Goal: Task Accomplishment & Management: Manage account settings

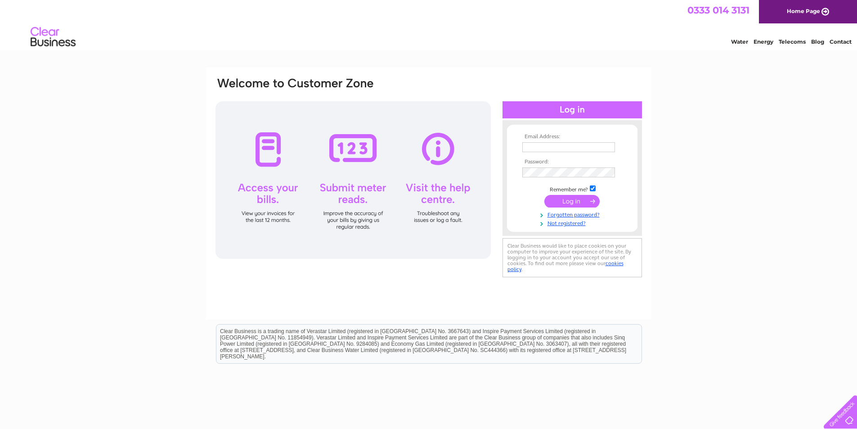
type input "info@autostopuk.com"
click at [577, 202] on input "submit" at bounding box center [571, 201] width 55 height 13
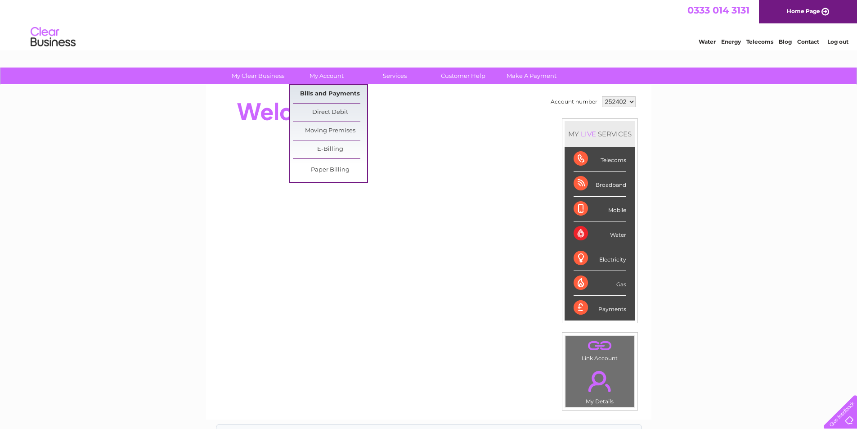
click at [331, 91] on link "Bills and Payments" at bounding box center [330, 94] width 74 height 18
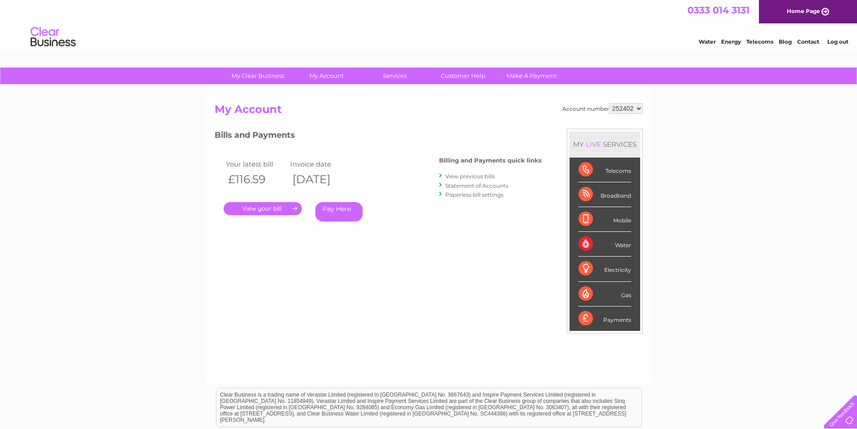
click at [277, 208] on link "." at bounding box center [263, 208] width 78 height 13
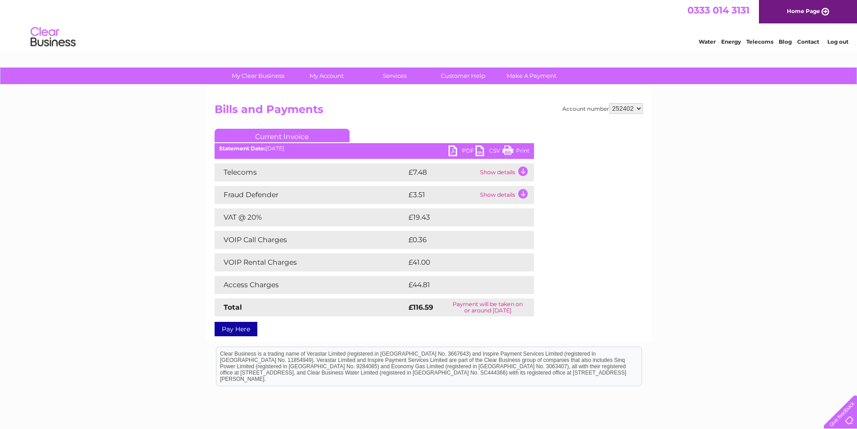
click at [451, 151] on link "PDF" at bounding box center [462, 151] width 27 height 13
